Goal: Navigation & Orientation: Find specific page/section

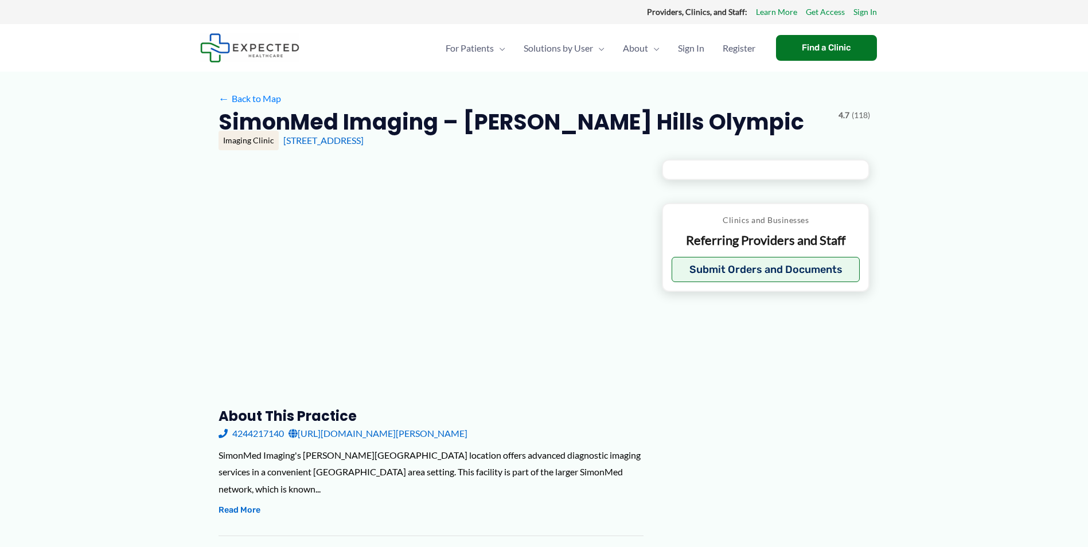
type input "**********"
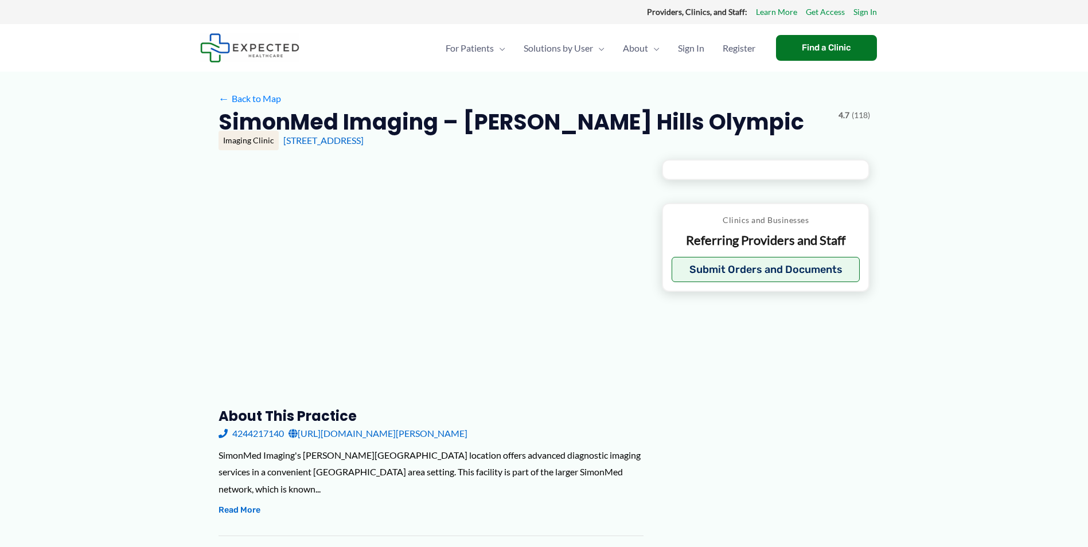
type input "**********"
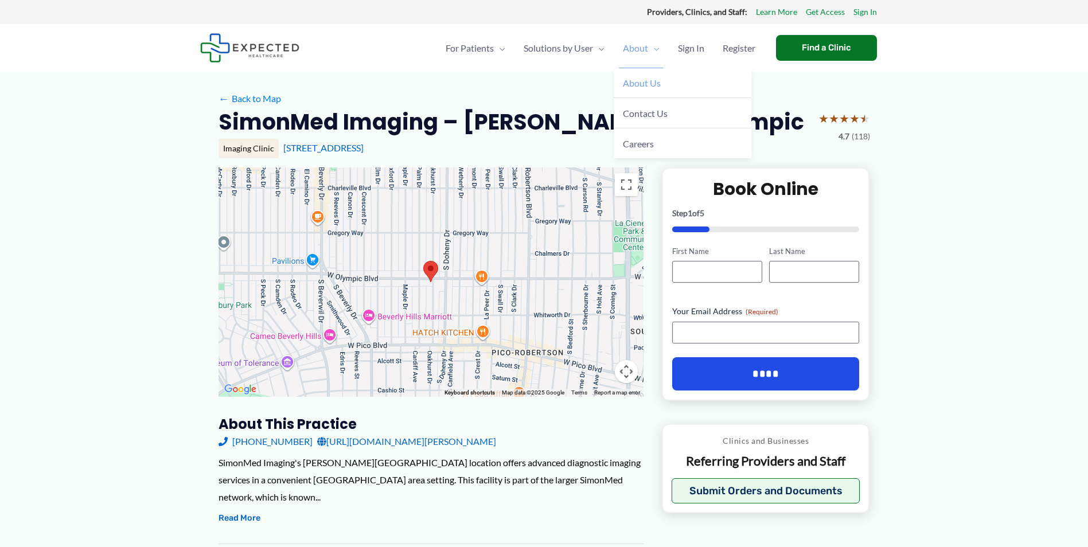
click at [651, 85] on span "About Us" at bounding box center [642, 82] width 38 height 11
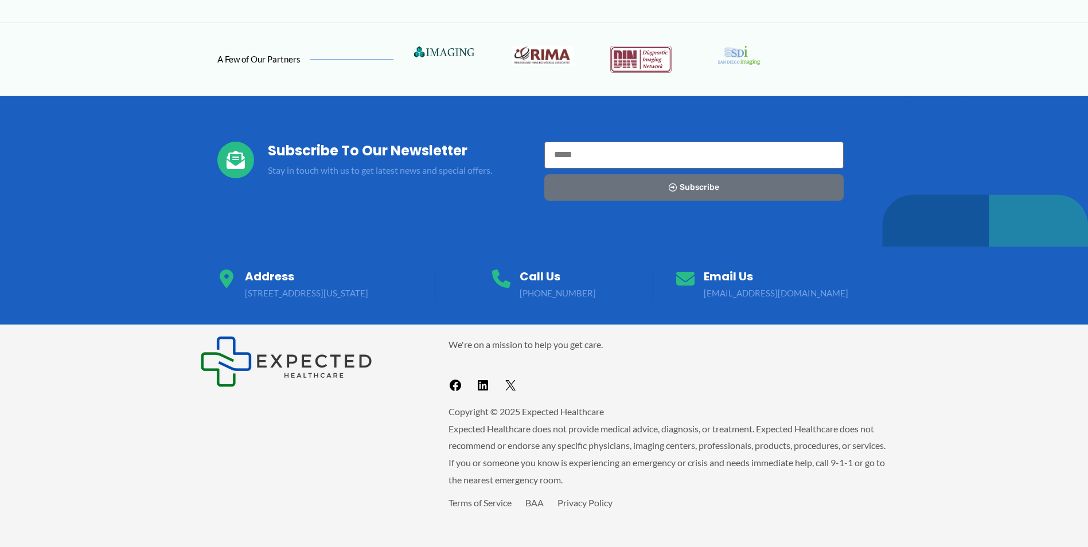
scroll to position [1091, 0]
